Goal: Find specific page/section: Find specific page/section

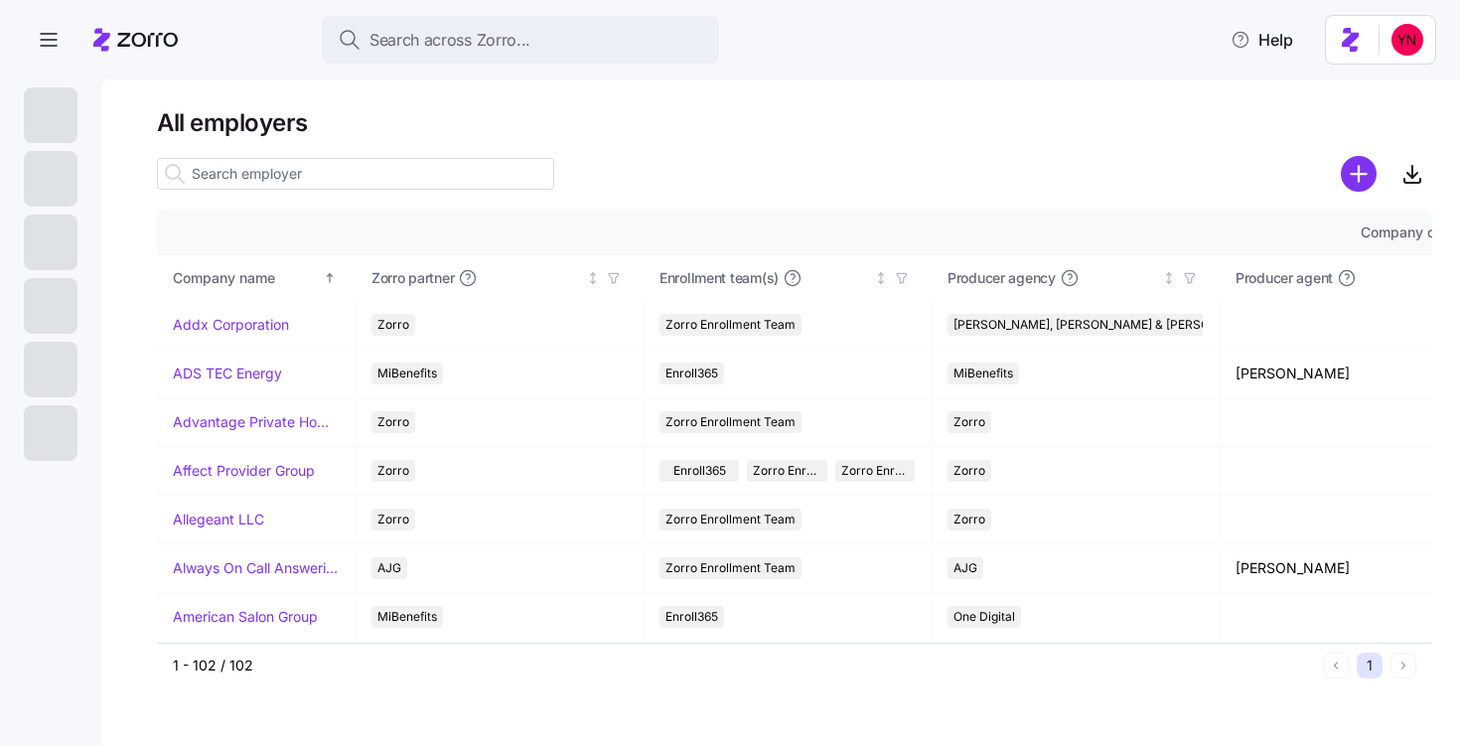
click at [351, 178] on input at bounding box center [355, 174] width 397 height 32
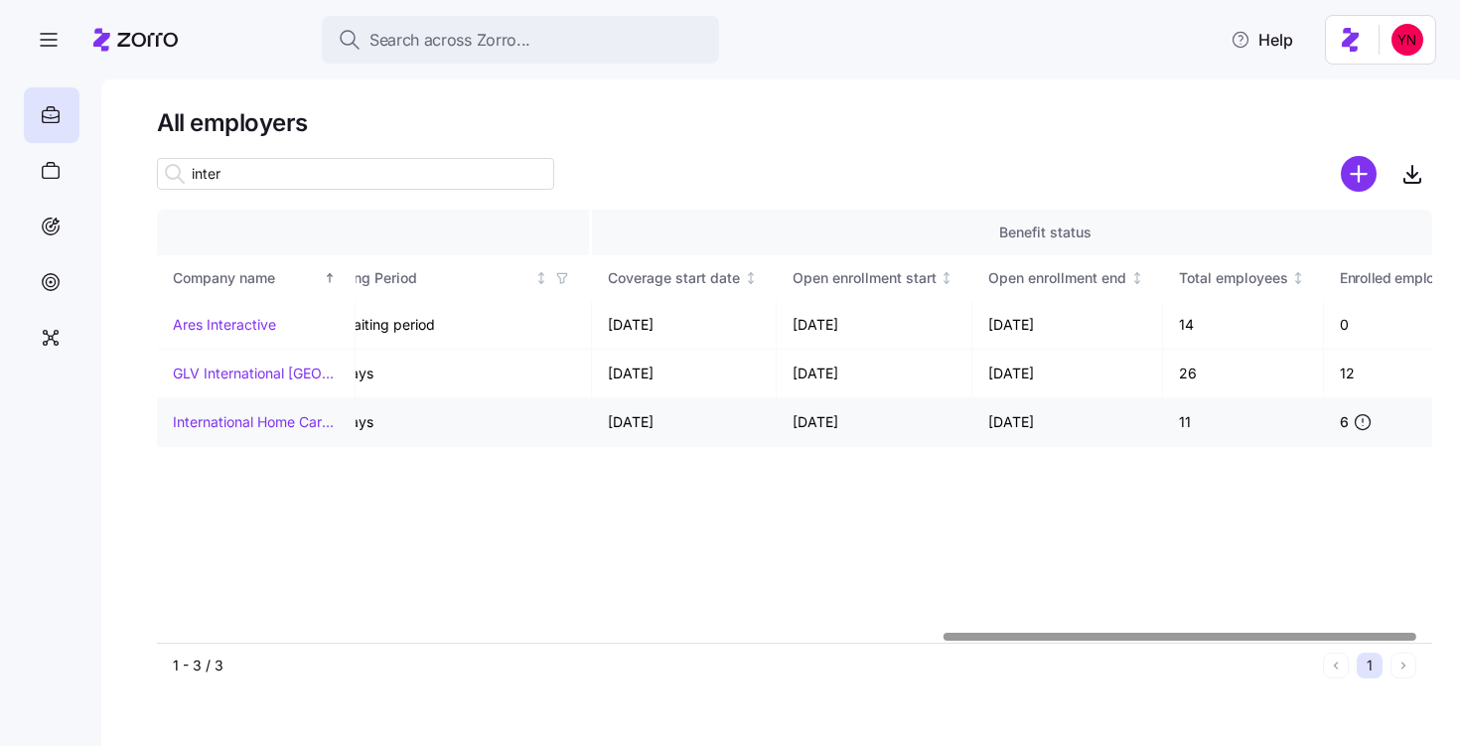
scroll to position [0, 2153]
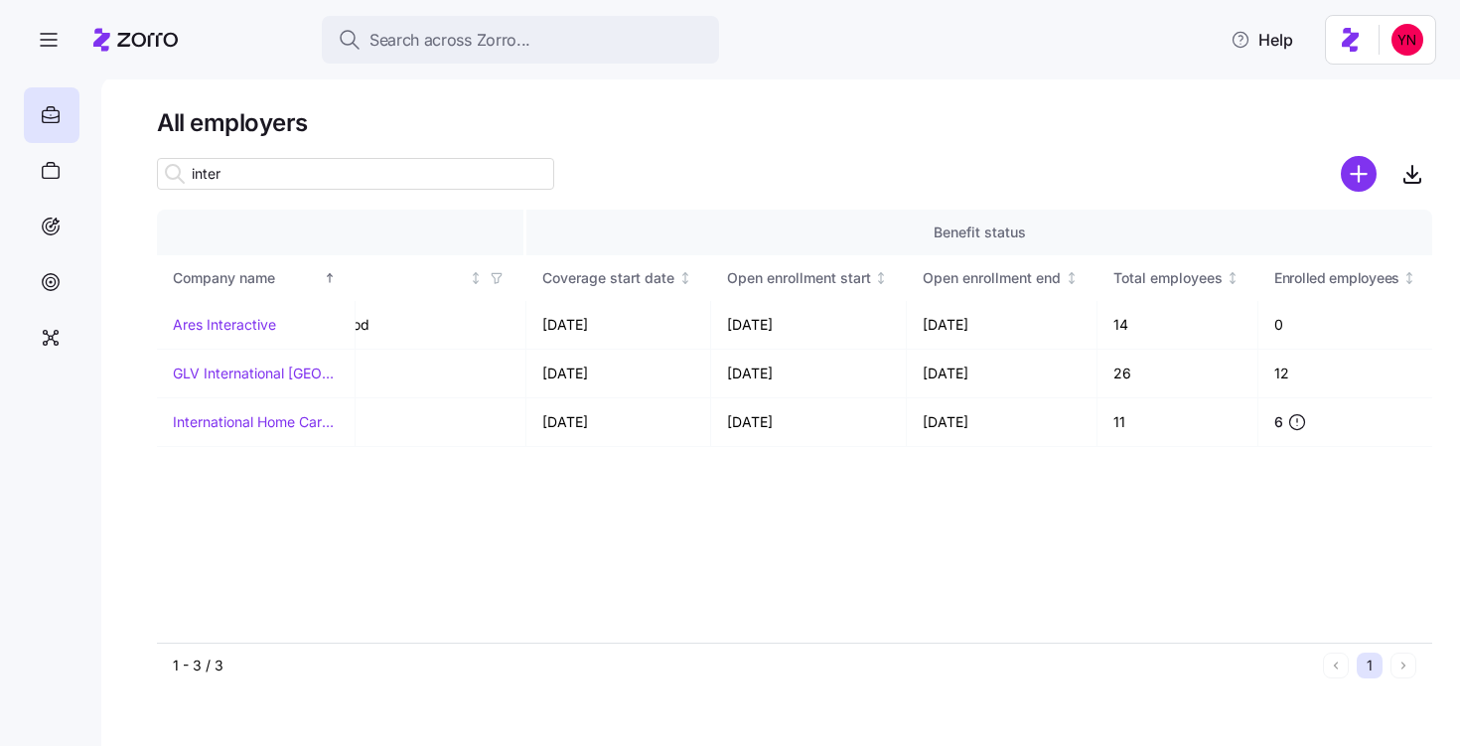
type input "inter"
